Goal: Download file/media

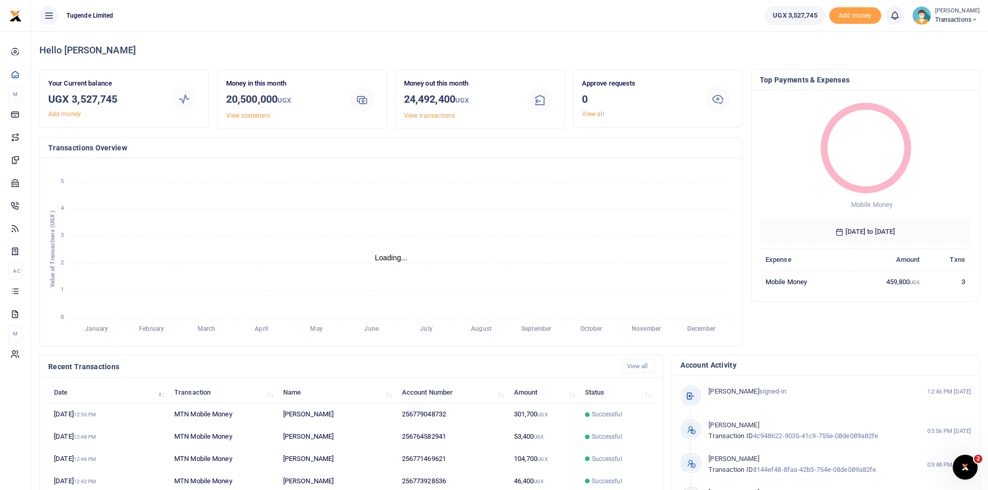
scroll to position [8, 8]
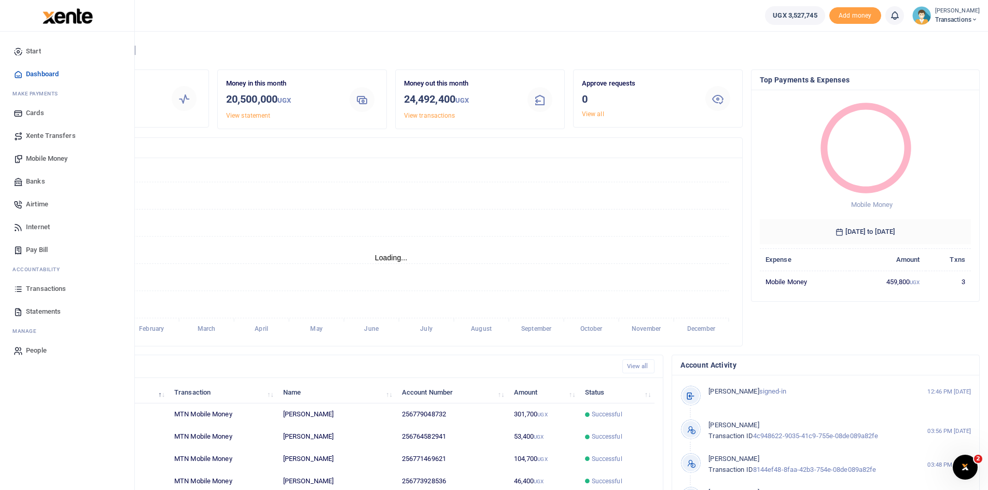
click at [49, 310] on span "Statements" at bounding box center [43, 311] width 35 height 10
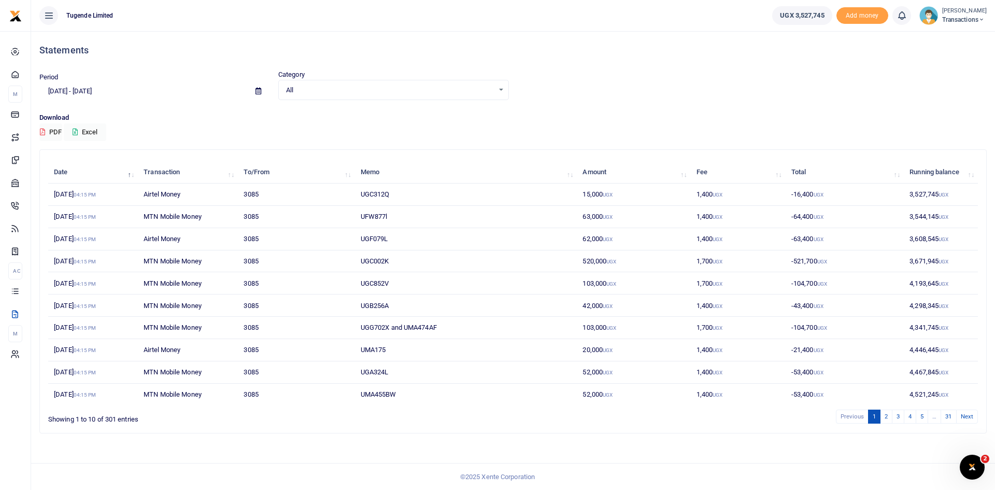
click at [259, 87] on span at bounding box center [258, 91] width 23 height 18
click at [259, 88] on icon at bounding box center [259, 91] width 6 height 7
click at [69, 191] on li "Last Month" at bounding box center [76, 193] width 73 height 16
type input "09/01/2025 - 09/30/2025"
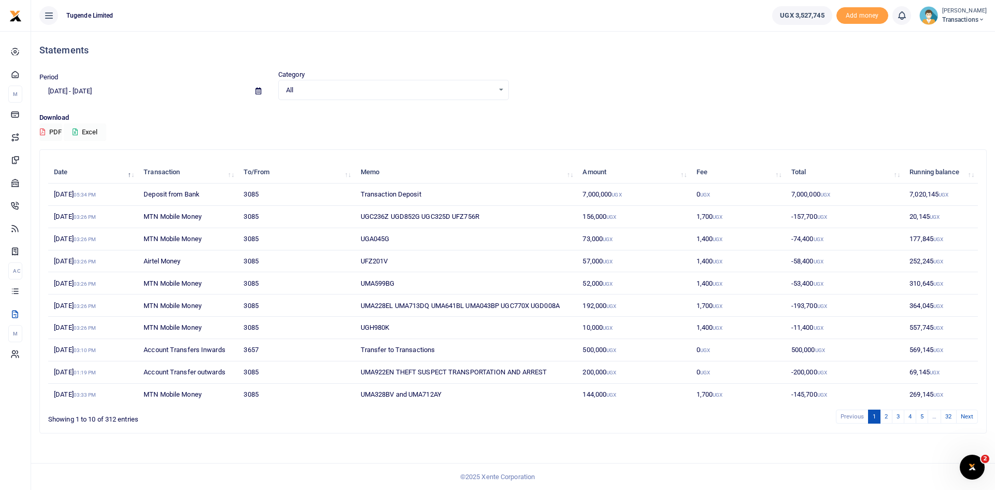
click at [91, 133] on button "Excel" at bounding box center [85, 132] width 43 height 18
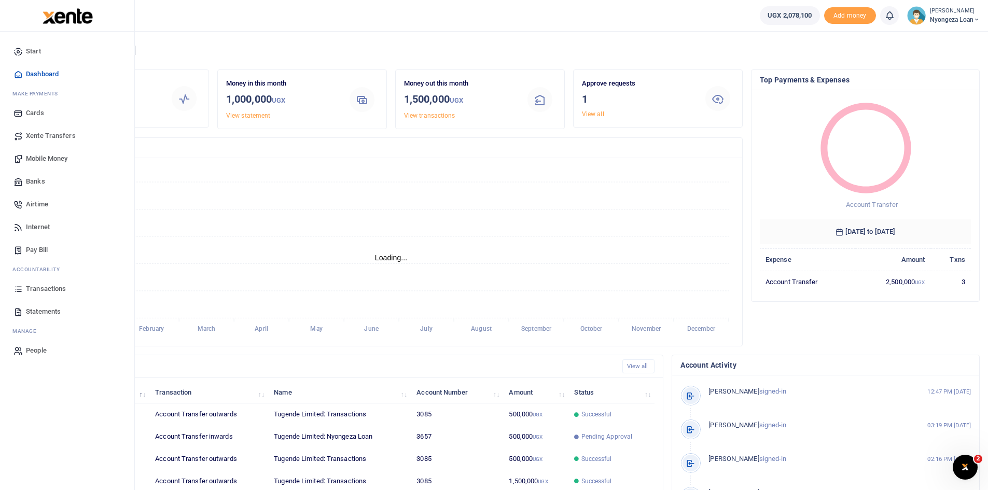
scroll to position [8, 8]
click at [39, 313] on span "Statements" at bounding box center [43, 311] width 35 height 10
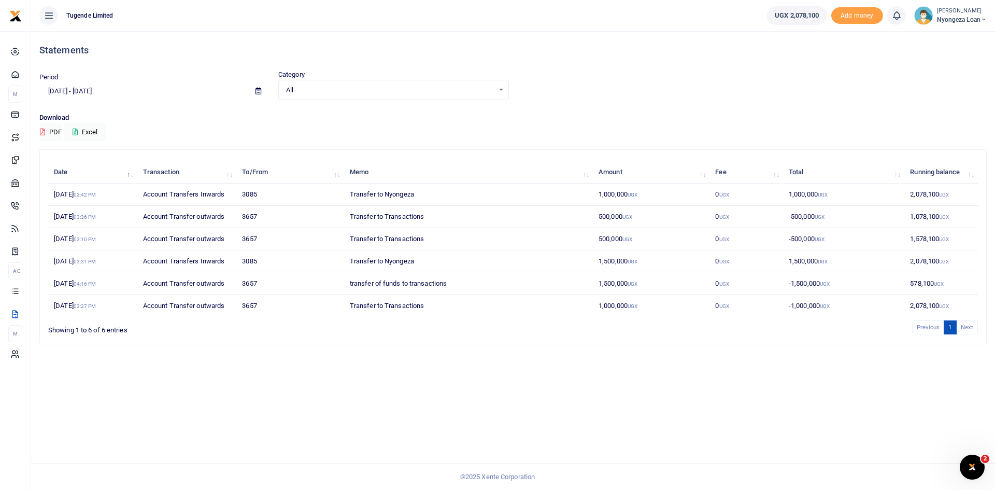
click at [256, 90] on icon at bounding box center [259, 91] width 6 height 7
click at [56, 190] on li "Last Month" at bounding box center [76, 193] width 73 height 16
type input "[DATE] - [DATE]"
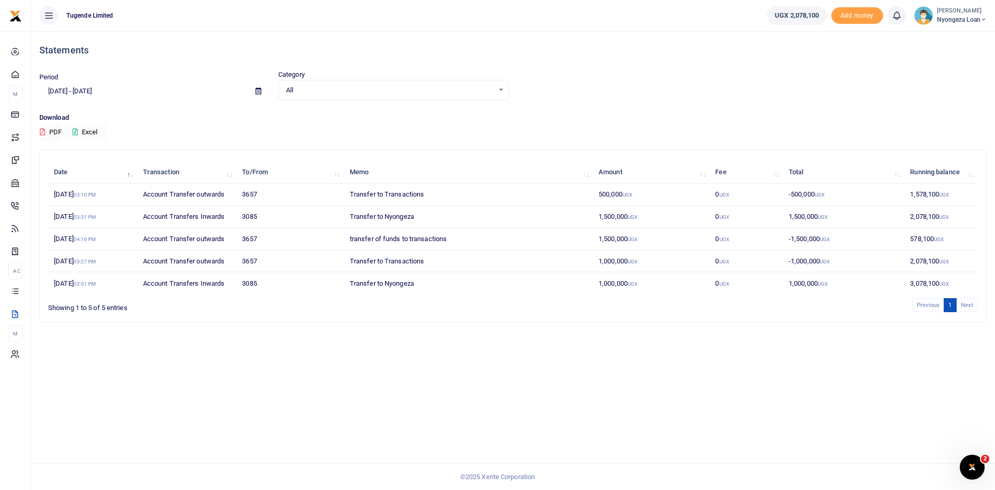
click at [91, 128] on button "Excel" at bounding box center [85, 132] width 43 height 18
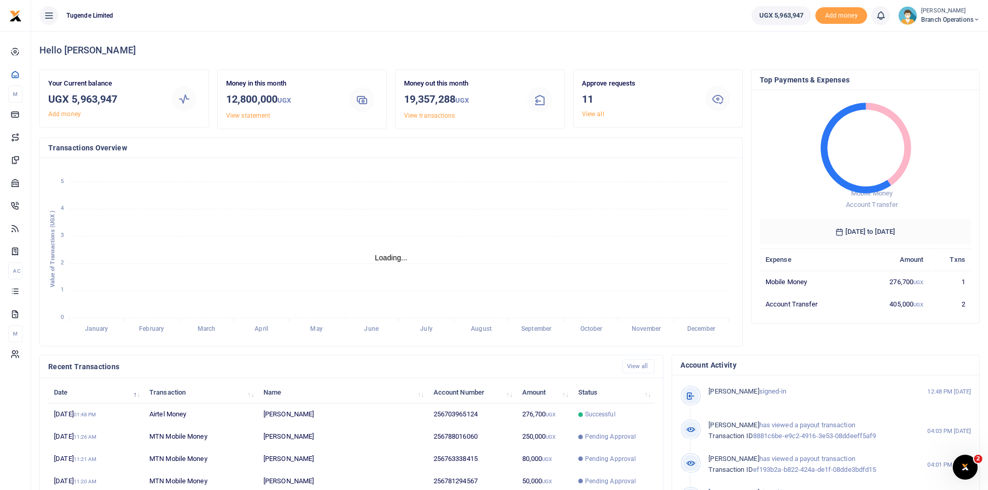
scroll to position [8, 8]
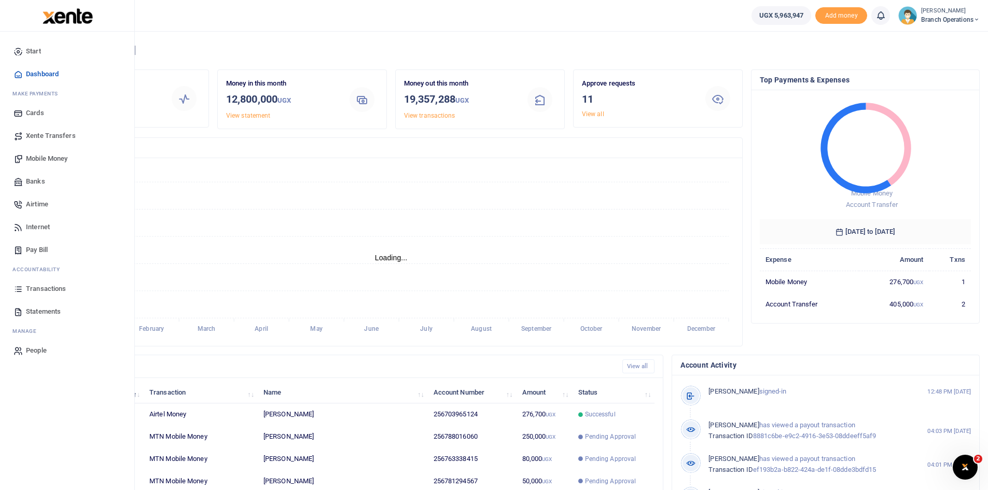
click at [44, 311] on span "Statements" at bounding box center [43, 311] width 35 height 10
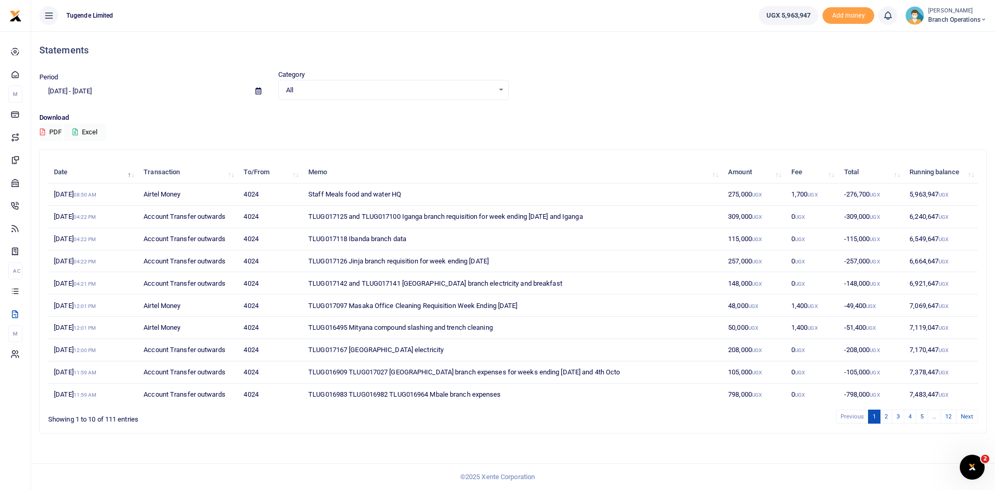
click at [257, 91] on div at bounding box center [497, 245] width 995 height 490
click at [258, 93] on icon at bounding box center [259, 91] width 6 height 7
click at [63, 194] on li "Last Month" at bounding box center [76, 193] width 73 height 16
type input "[DATE] - [DATE]"
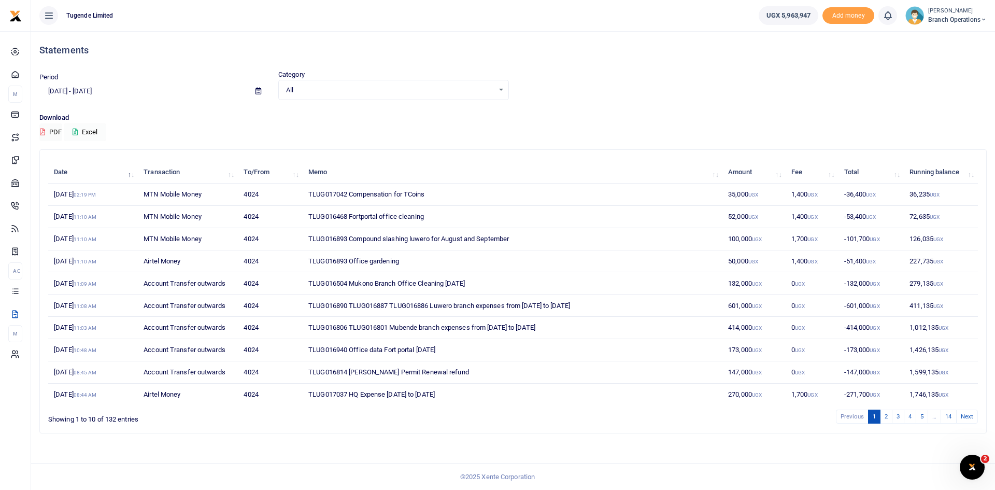
click at [91, 131] on button "Excel" at bounding box center [85, 132] width 43 height 18
